Goal: Check status: Check status

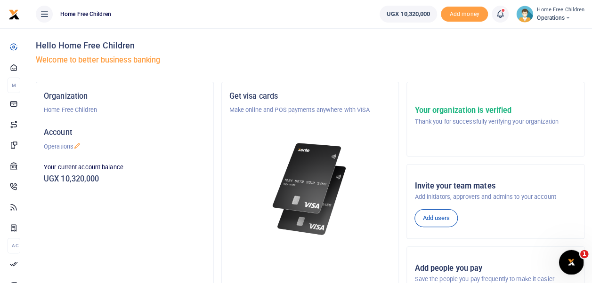
click at [571, 263] on icon "Open Intercom Messenger" at bounding box center [570, 262] width 16 height 16
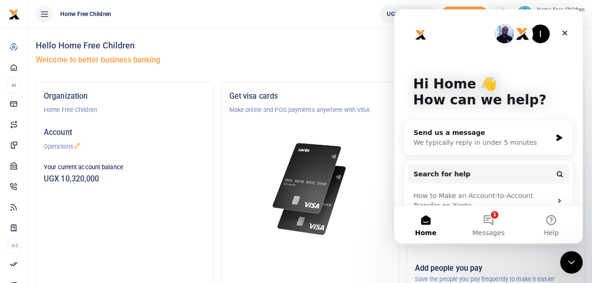
scroll to position [17, 0]
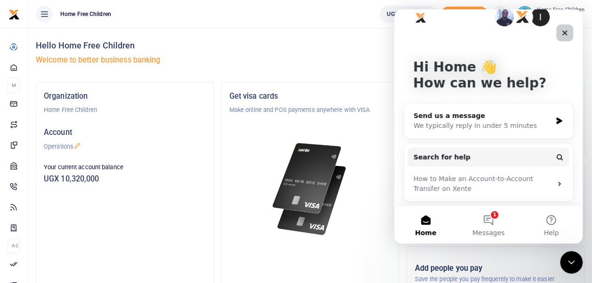
click at [562, 35] on icon "Close" at bounding box center [565, 33] width 8 height 8
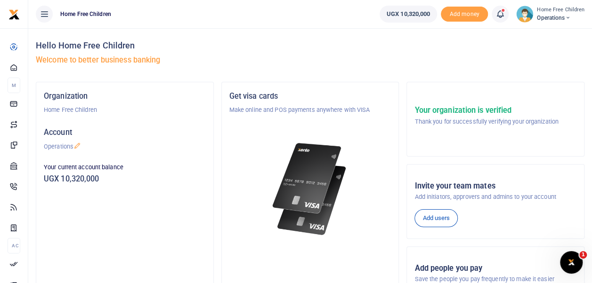
scroll to position [0, 0]
click at [501, 17] on icon at bounding box center [499, 14] width 9 height 10
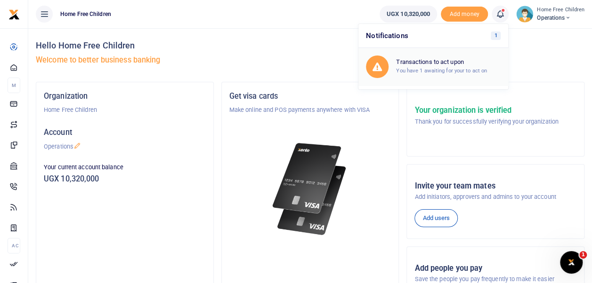
click at [469, 62] on h6 "Transactions to act upon" at bounding box center [448, 62] width 104 height 8
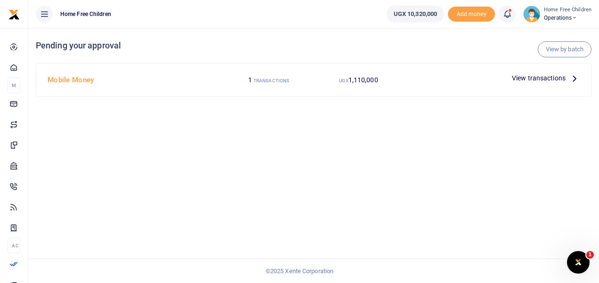
click at [545, 76] on span "View transactions" at bounding box center [539, 78] width 54 height 10
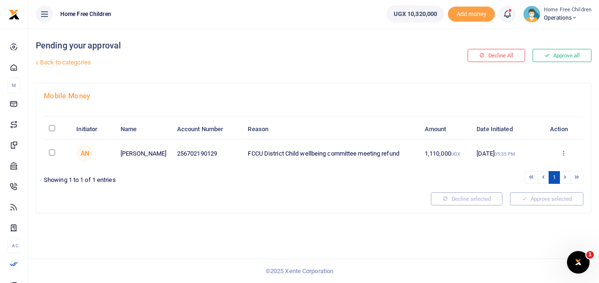
click at [562, 151] on icon at bounding box center [563, 153] width 6 height 7
click at [526, 208] on link "Details" at bounding box center [528, 210] width 74 height 13
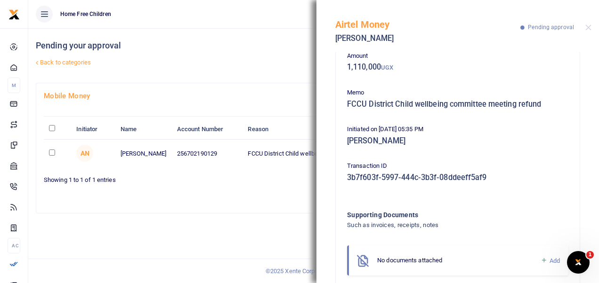
scroll to position [74, 0]
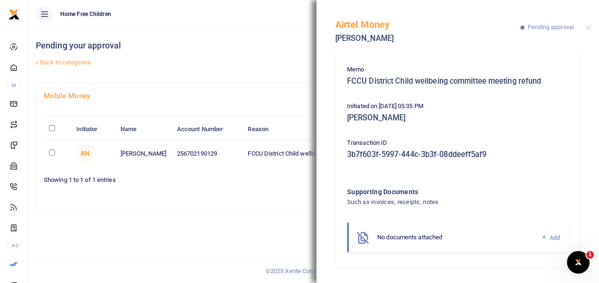
click at [279, 48] on h4 "Pending your approval" at bounding box center [220, 45] width 368 height 10
click at [589, 28] on button "Close" at bounding box center [588, 27] width 6 height 6
